Goal: Task Accomplishment & Management: Use online tool/utility

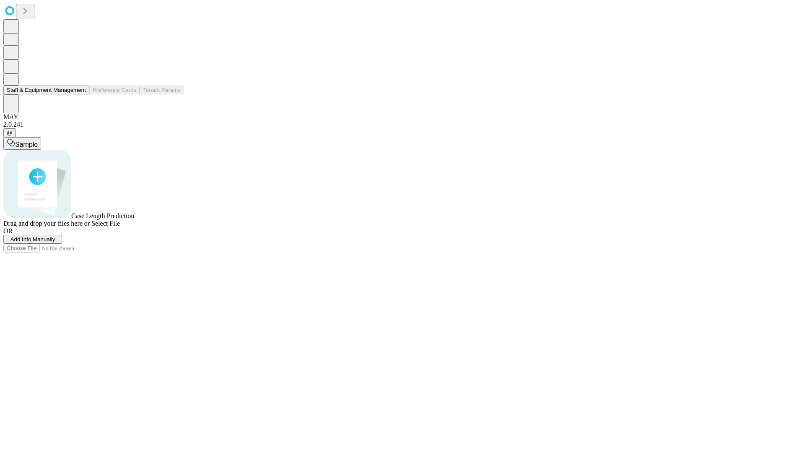
click at [78, 94] on button "Staff & Equipment Management" at bounding box center [46, 90] width 86 height 9
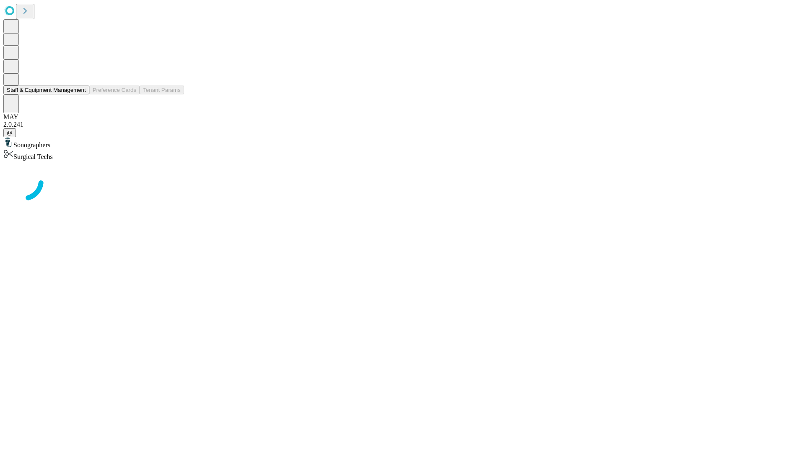
click at [80, 94] on button "Staff & Equipment Management" at bounding box center [46, 90] width 86 height 9
